Goal: Use online tool/utility

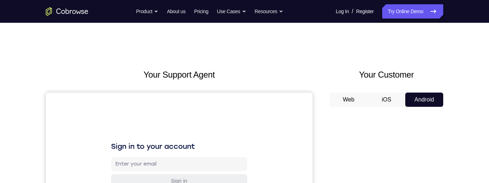
click at [390, 98] on button "iOS" at bounding box center [387, 99] width 38 height 14
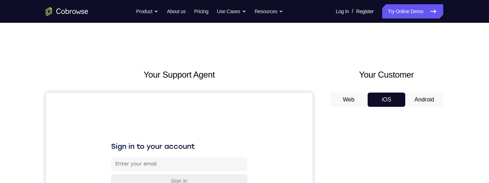
click at [424, 100] on button "Android" at bounding box center [425, 99] width 38 height 14
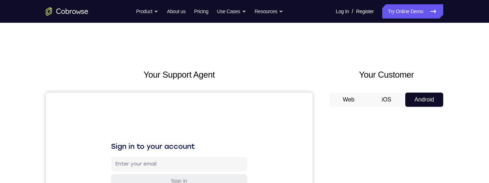
click at [389, 97] on button "iOS" at bounding box center [387, 99] width 38 height 14
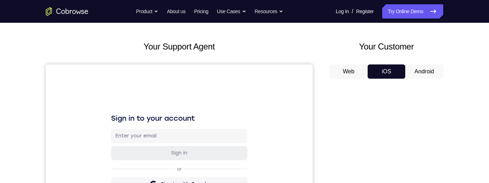
scroll to position [29, 0]
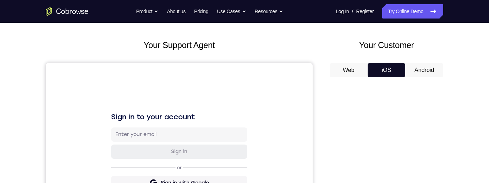
click at [428, 72] on button "Android" at bounding box center [425, 70] width 38 height 14
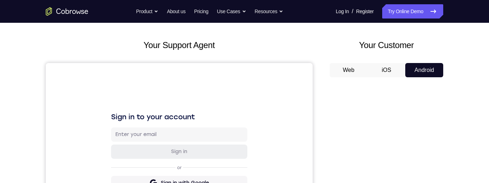
click at [391, 70] on button "iOS" at bounding box center [387, 70] width 38 height 14
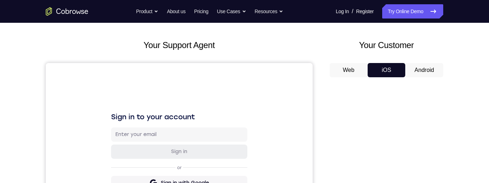
click at [420, 72] on button "Android" at bounding box center [425, 70] width 38 height 14
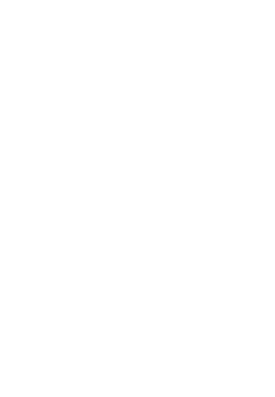
scroll to position [292, 0]
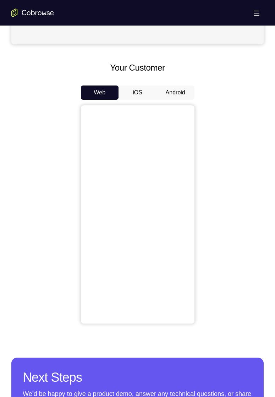
click at [175, 94] on button "Android" at bounding box center [176, 93] width 38 height 14
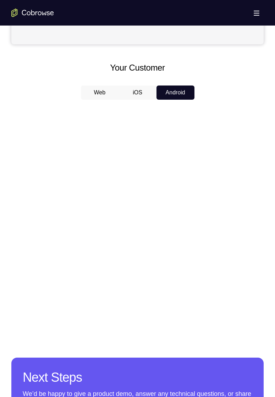
click at [136, 93] on button "iOS" at bounding box center [138, 93] width 38 height 14
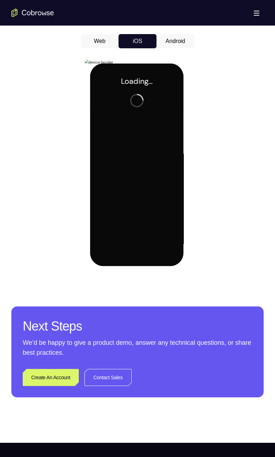
scroll to position [341, 0]
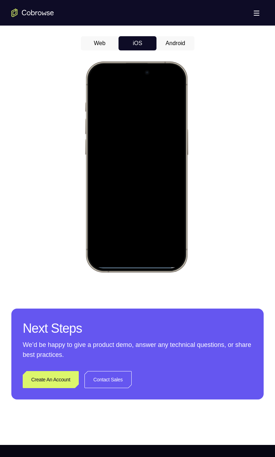
click at [175, 87] on div at bounding box center [135, 166] width 93 height 203
click at [129, 122] on div at bounding box center [135, 166] width 93 height 203
click at [172, 86] on div at bounding box center [135, 166] width 93 height 203
click at [173, 87] on div at bounding box center [135, 166] width 93 height 203
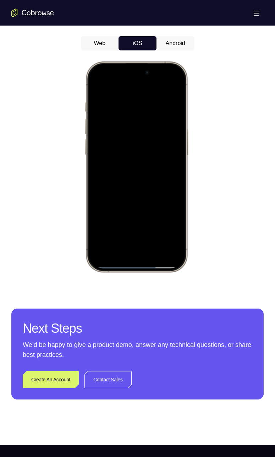
click at [126, 122] on div at bounding box center [135, 166] width 93 height 203
click at [118, 241] on div at bounding box center [135, 166] width 93 height 203
click at [158, 215] on div at bounding box center [135, 166] width 93 height 203
click at [136, 227] on div at bounding box center [135, 166] width 93 height 203
click at [174, 232] on div at bounding box center [135, 166] width 93 height 203
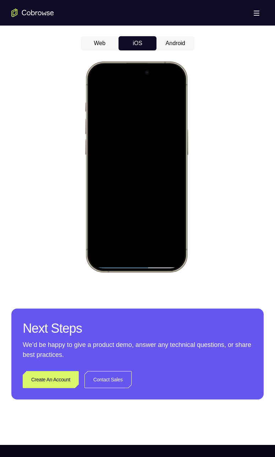
click at [175, 234] on div at bounding box center [135, 166] width 93 height 203
click at [158, 205] on div at bounding box center [135, 166] width 93 height 203
click at [134, 218] on div at bounding box center [135, 166] width 93 height 203
click at [110, 101] on div at bounding box center [135, 166] width 93 height 203
click at [100, 136] on div at bounding box center [135, 166] width 93 height 203
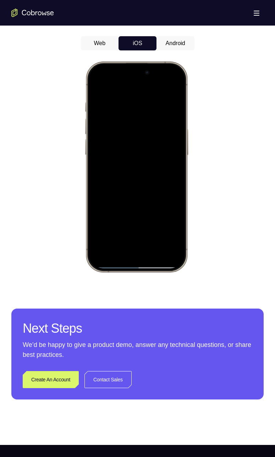
click at [126, 232] on div at bounding box center [135, 166] width 93 height 203
